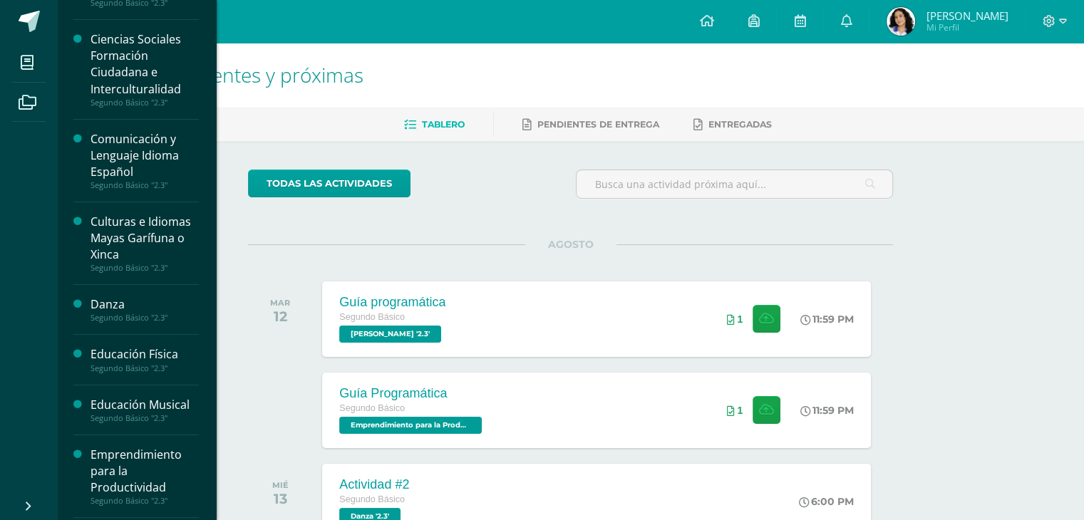
scroll to position [111, 0]
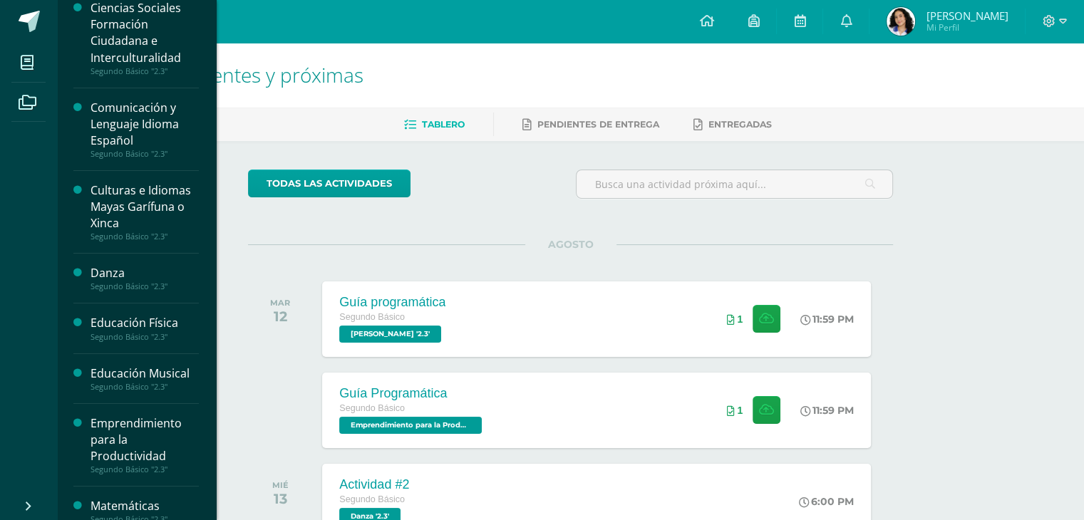
click at [159, 337] on div "Segundo Básico "2.3"" at bounding box center [145, 337] width 108 height 10
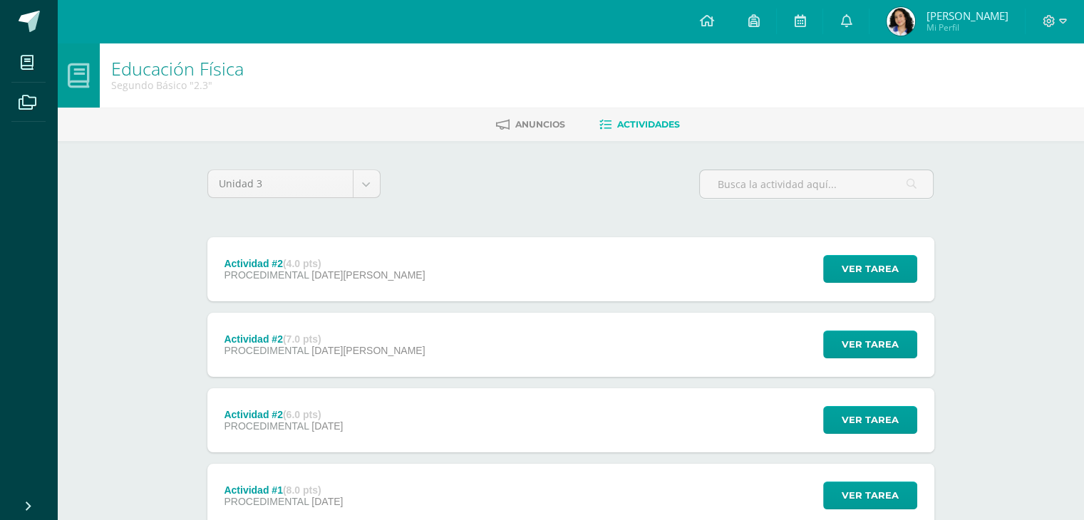
scroll to position [88, 0]
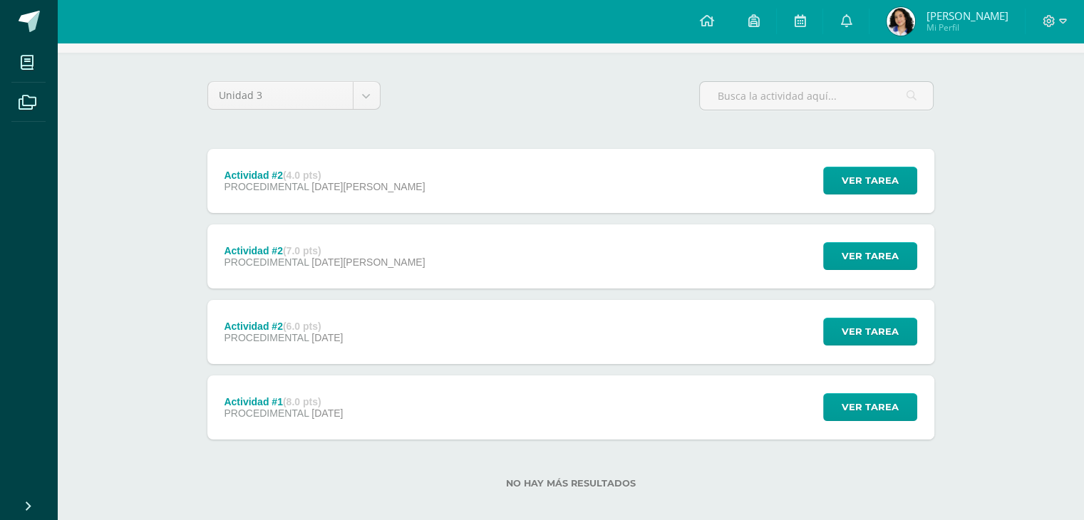
click at [300, 252] on strong "(7.0 pts)" at bounding box center [302, 250] width 38 height 11
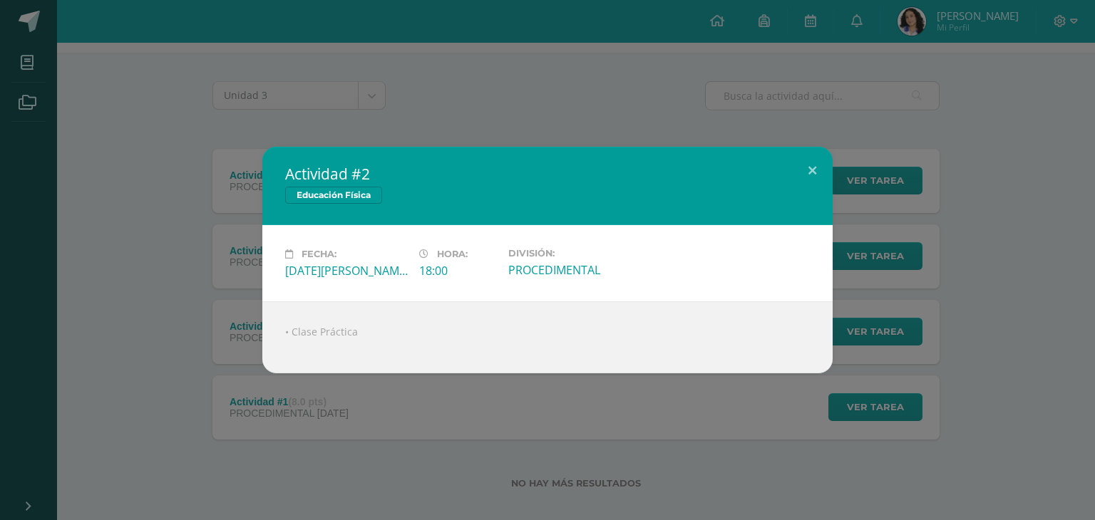
click at [436, 126] on div "Actividad #2 Educación Física Fecha: Lunes 04 de Agosto Hora: 18:00 División:" at bounding box center [547, 260] width 1095 height 520
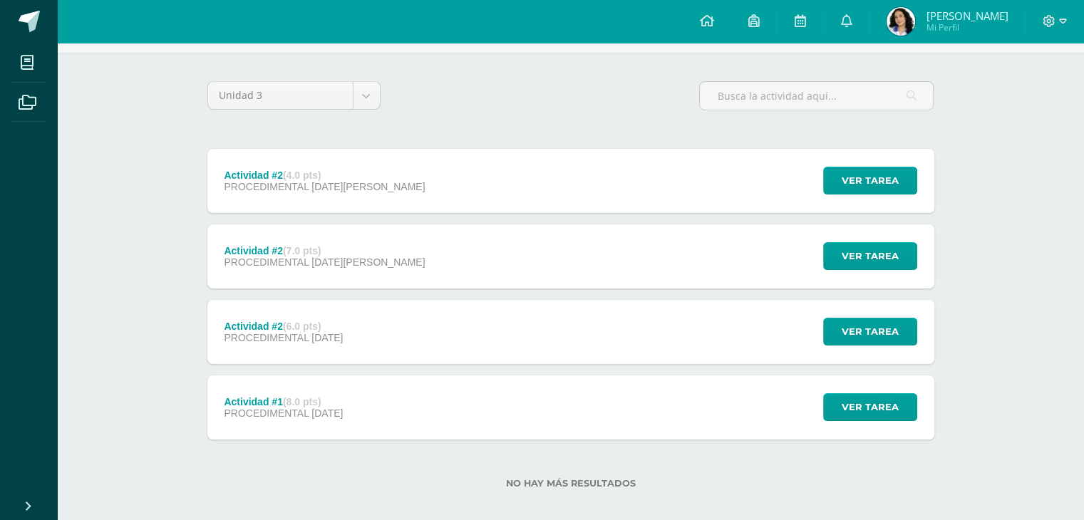
click at [361, 310] on div "Actividad #2 (6.0 pts) PROCEDIMENTAL 28 de Julio" at bounding box center [283, 332] width 153 height 64
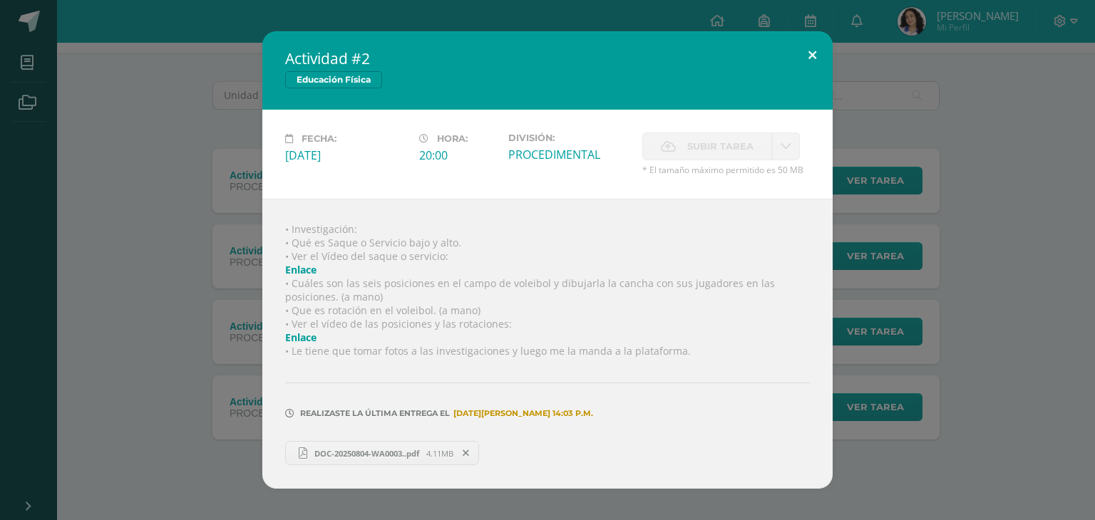
click at [813, 70] on button at bounding box center [812, 55] width 41 height 48
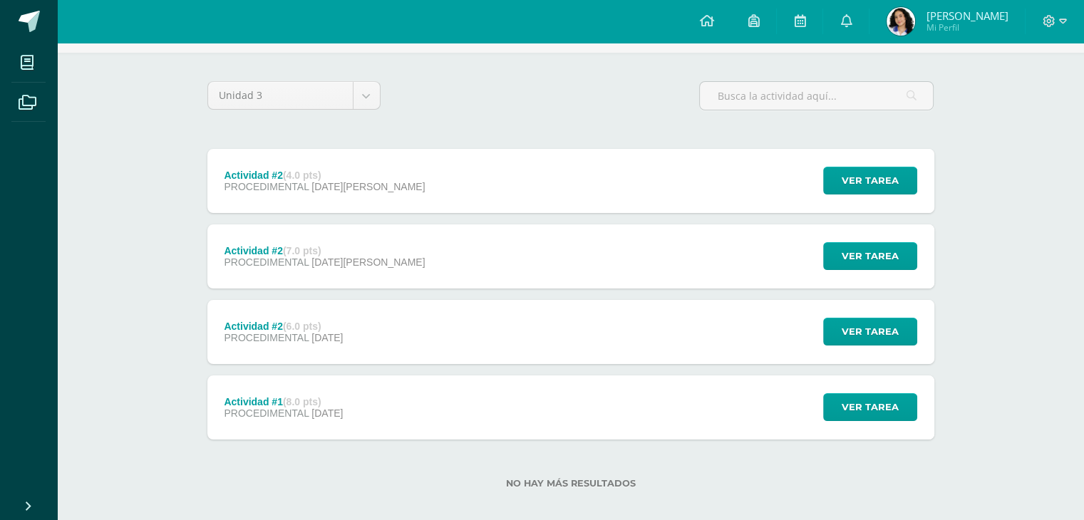
click at [393, 173] on div "Actividad #2 (4.0 pts) PROCEDIMENTAL 04 de Agosto Ver tarea Actividad #2 Educac…" at bounding box center [570, 181] width 727 height 64
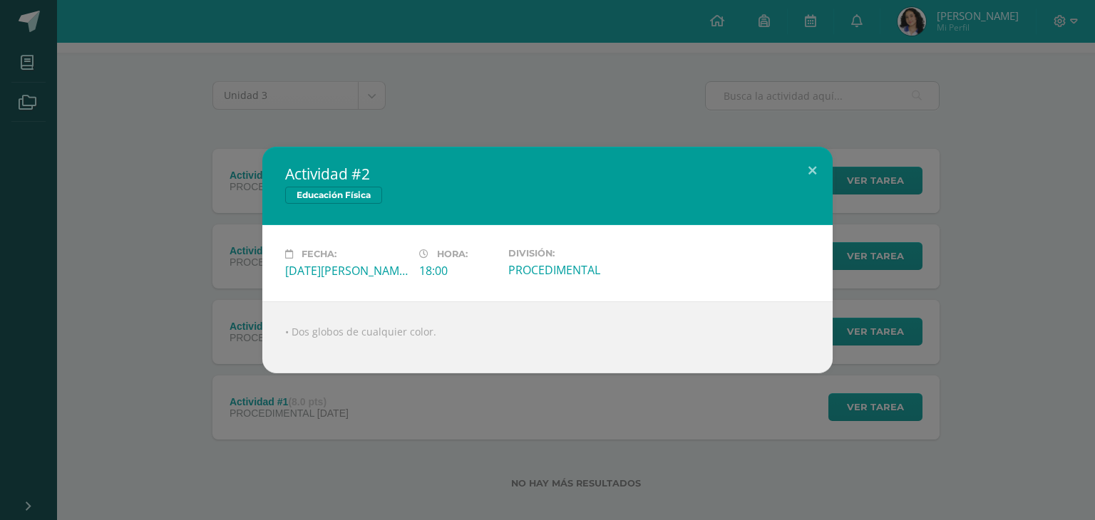
click at [524, 100] on div "Actividad #2 Educación Física Fecha: Lunes 04 de Agosto Hora: 18:00 División:" at bounding box center [547, 260] width 1095 height 520
